Goal: Find specific page/section: Find specific page/section

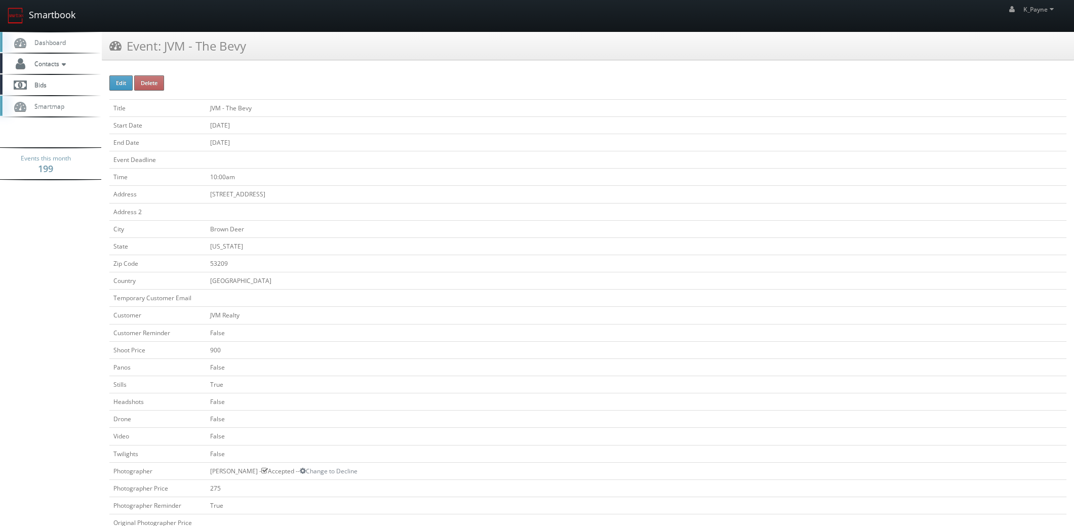
click at [60, 13] on link "Smartbook" at bounding box center [41, 15] width 83 height 31
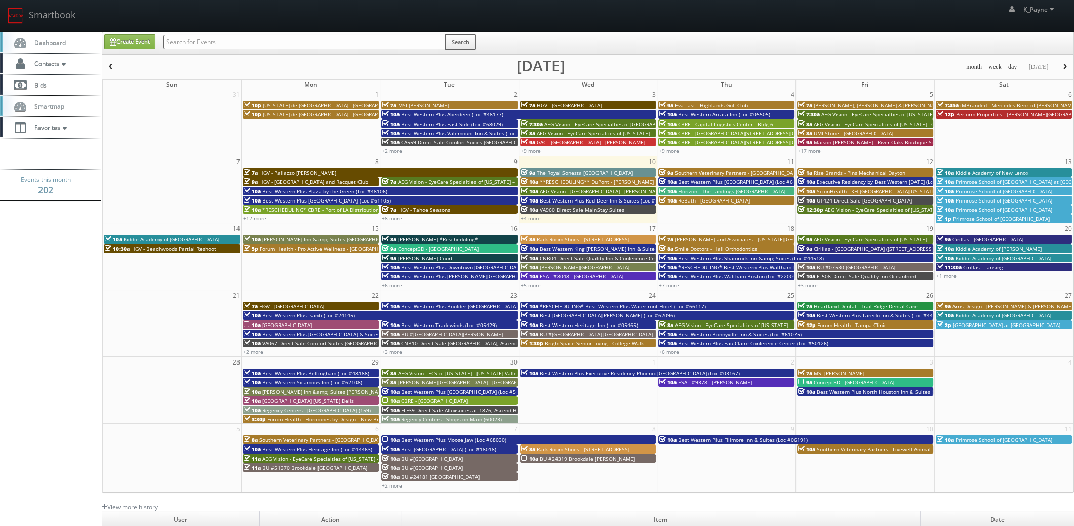
click at [200, 35] on input "text" at bounding box center [304, 42] width 282 height 14
type input "msi"
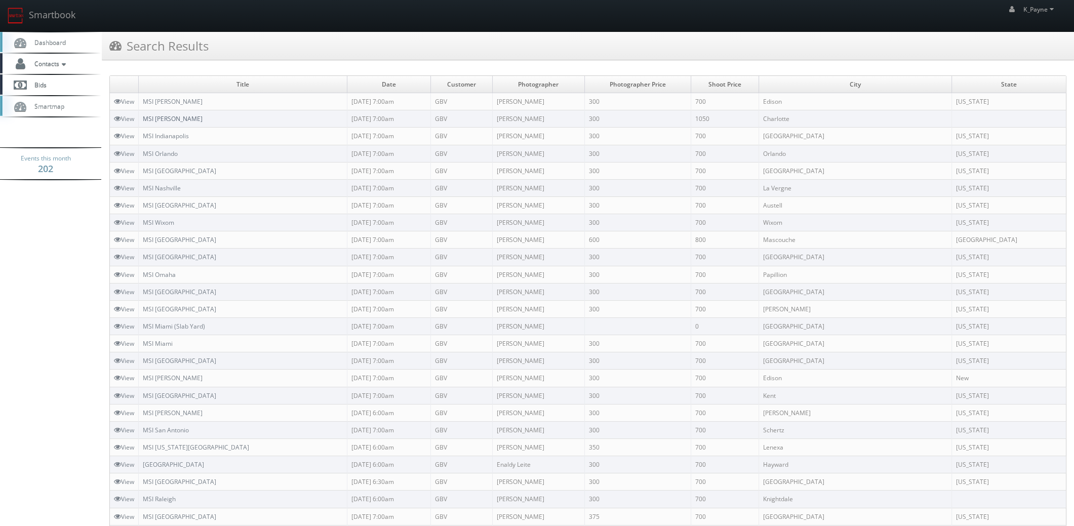
click at [174, 121] on link "MSI [PERSON_NAME]" at bounding box center [173, 118] width 60 height 9
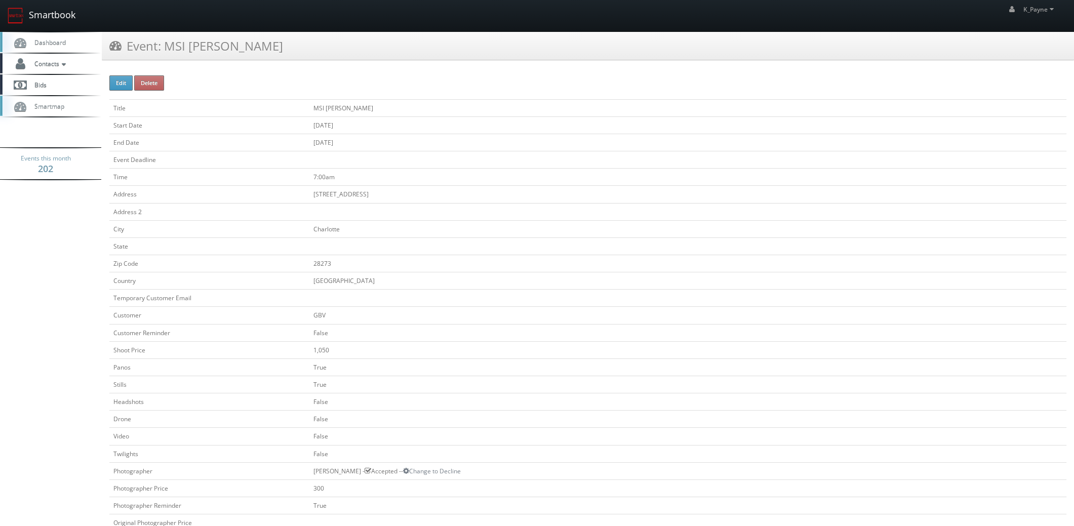
click at [47, 11] on link "Smartbook" at bounding box center [41, 15] width 83 height 31
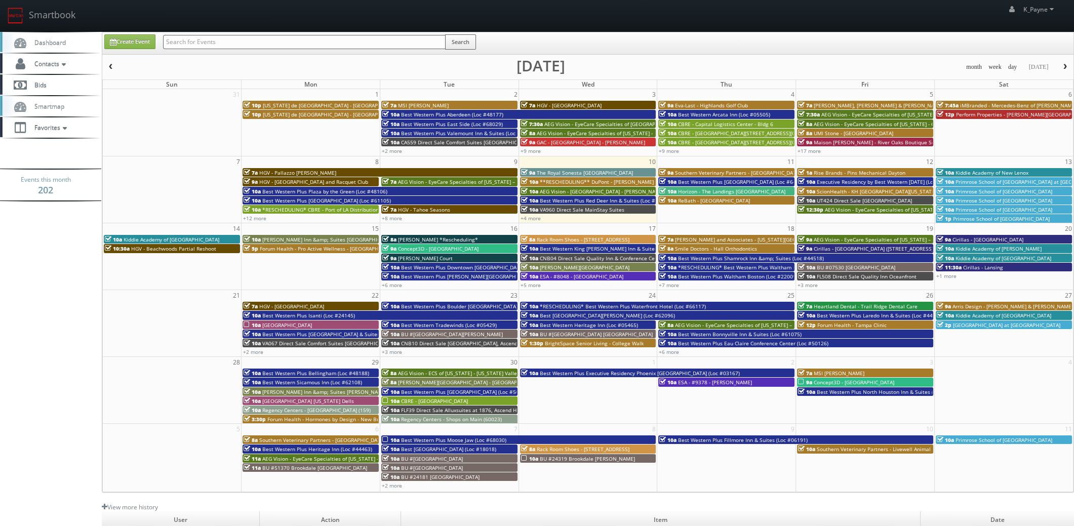
click at [193, 40] on input "text" at bounding box center [304, 42] width 282 height 14
type input "kisling"
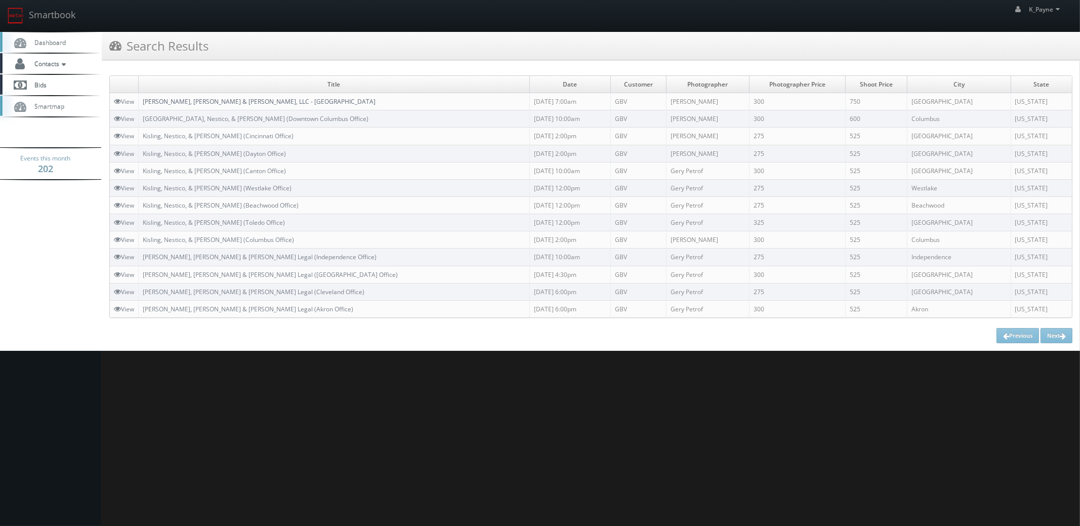
click at [240, 100] on link "[PERSON_NAME], [PERSON_NAME] & [PERSON_NAME], LLC - [GEOGRAPHIC_DATA]" at bounding box center [259, 101] width 233 height 9
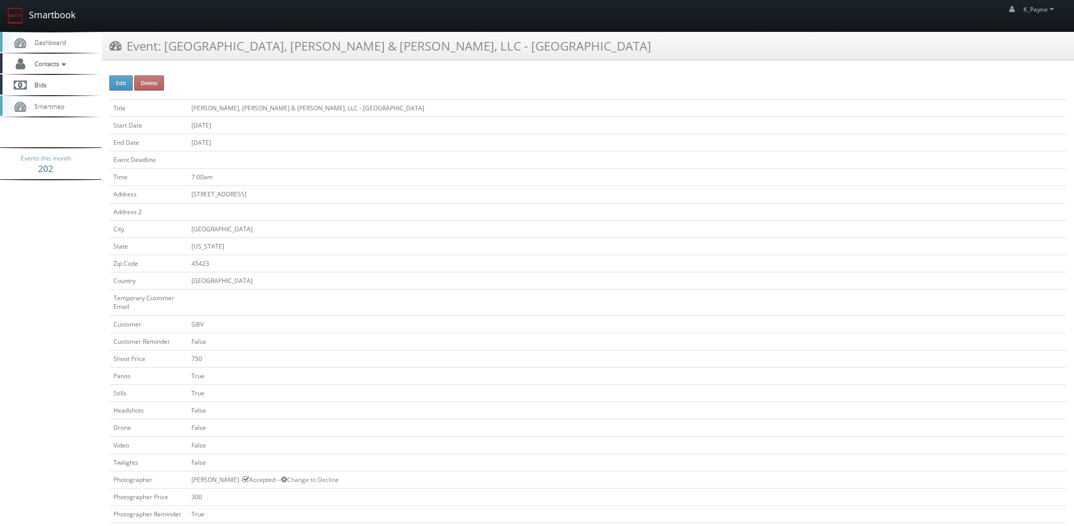
click at [57, 15] on link "Smartbook" at bounding box center [41, 15] width 83 height 31
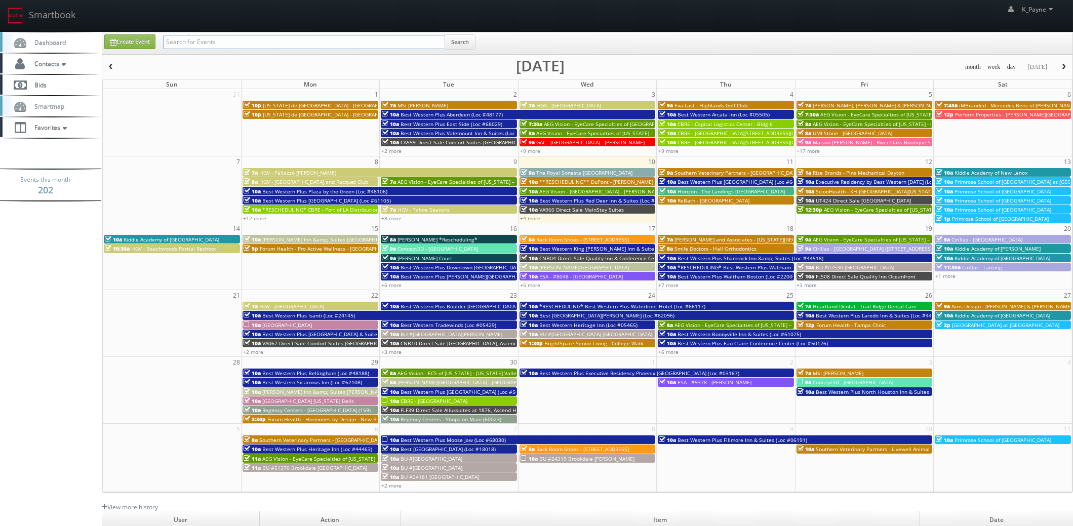
click at [255, 45] on input "text" at bounding box center [304, 42] width 282 height 14
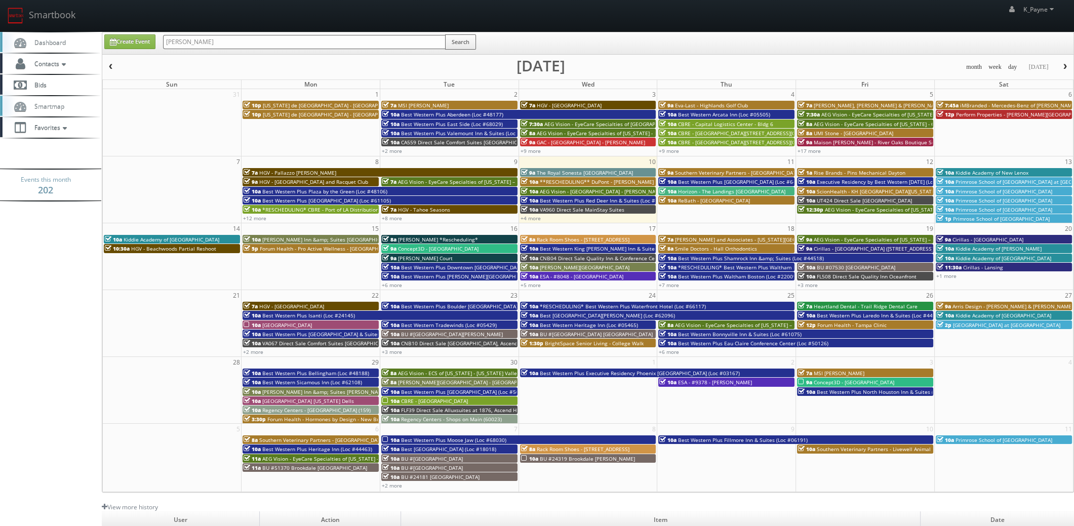
type input "kisling"
click at [204, 43] on input "text" at bounding box center [304, 42] width 282 height 14
type input "rebath"
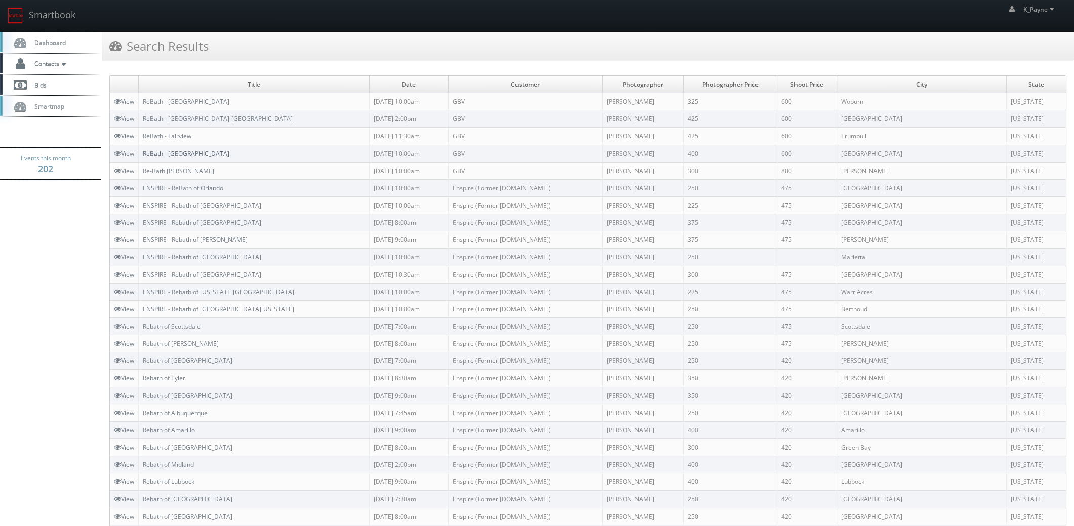
click at [190, 154] on link "ReBath - [GEOGRAPHIC_DATA]" at bounding box center [186, 153] width 87 height 9
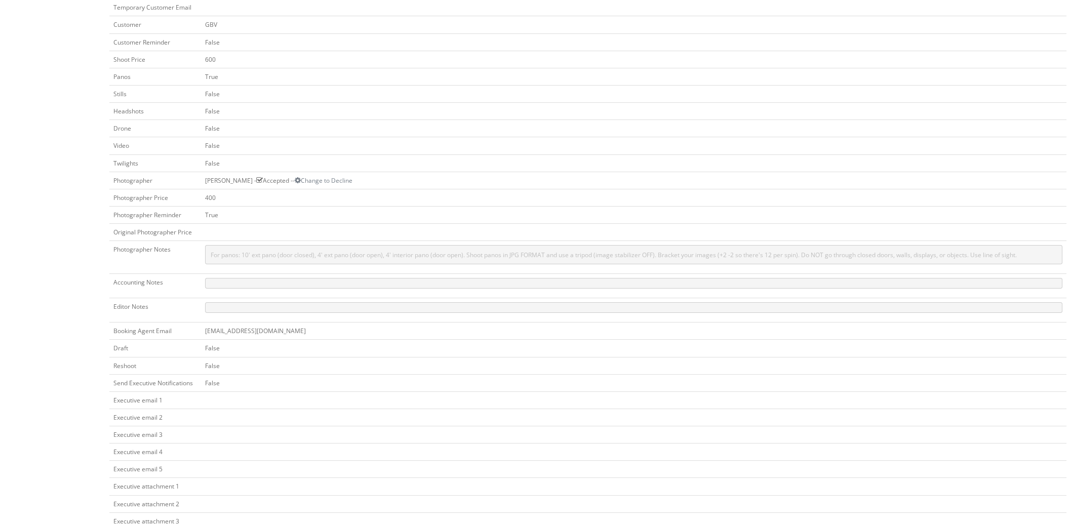
scroll to position [304, 0]
